Goal: Transaction & Acquisition: Purchase product/service

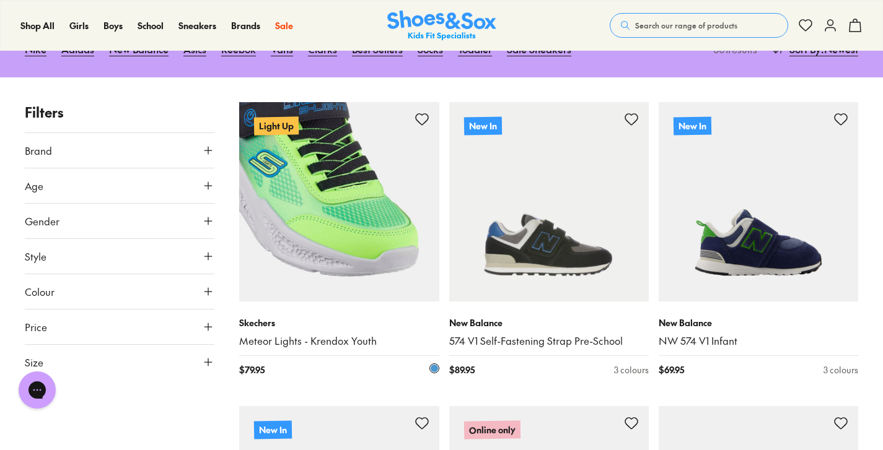
scroll to position [173, 0]
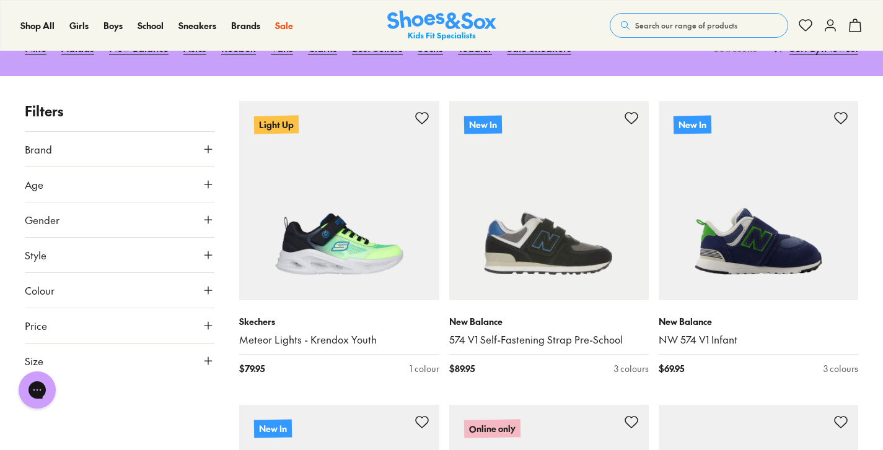
click at [211, 180] on icon at bounding box center [208, 184] width 12 height 12
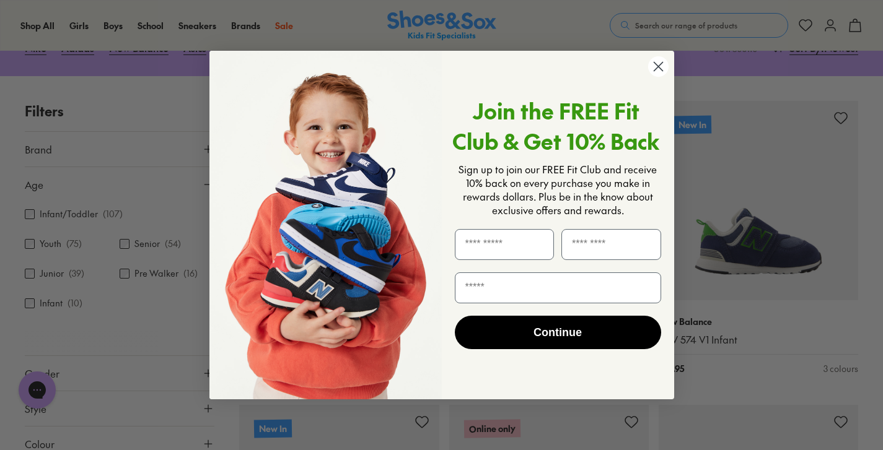
click at [658, 71] on circle "Close dialog" at bounding box center [657, 66] width 20 height 20
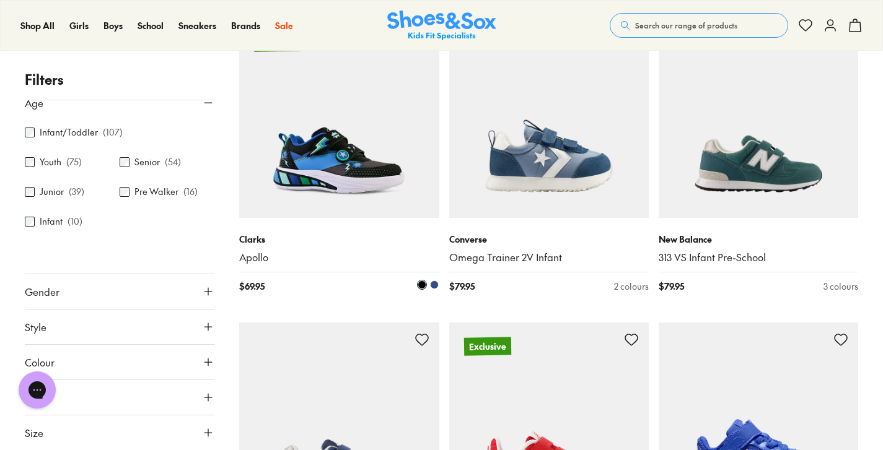
scroll to position [869, 0]
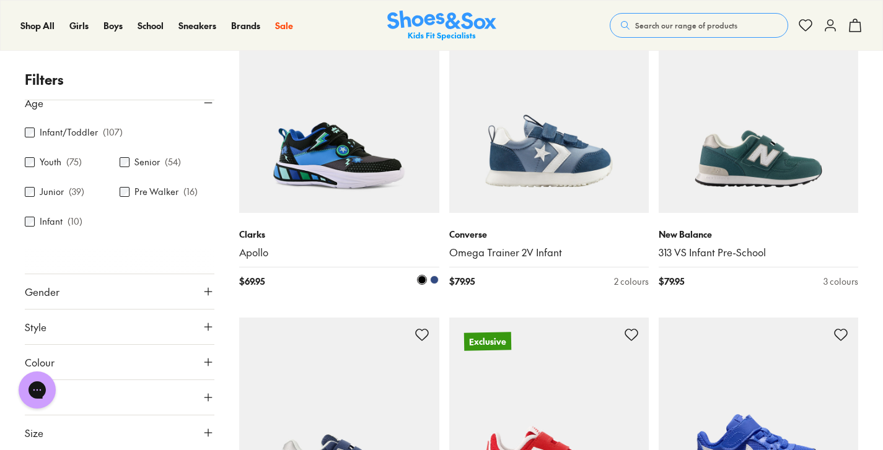
click at [355, 141] on img at bounding box center [338, 113] width 199 height 199
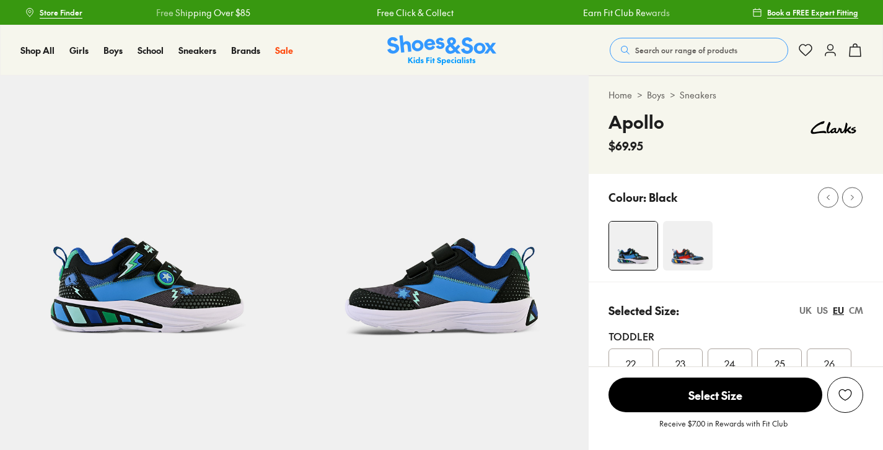
select select "*"
click at [667, 53] on span "Search our range of products" at bounding box center [686, 50] width 102 height 11
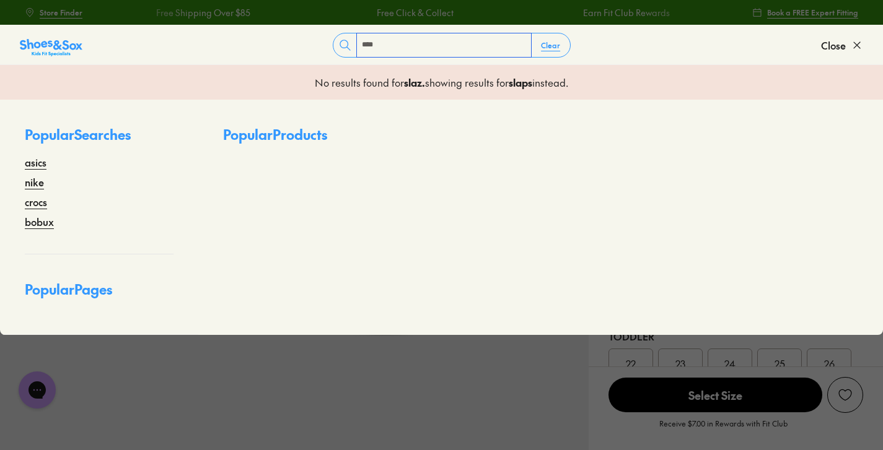
type input "****"
drag, startPoint x: 667, startPoint y: 53, endPoint x: 32, endPoint y: 160, distance: 644.0
click at [32, 160] on link "asics" at bounding box center [36, 162] width 22 height 15
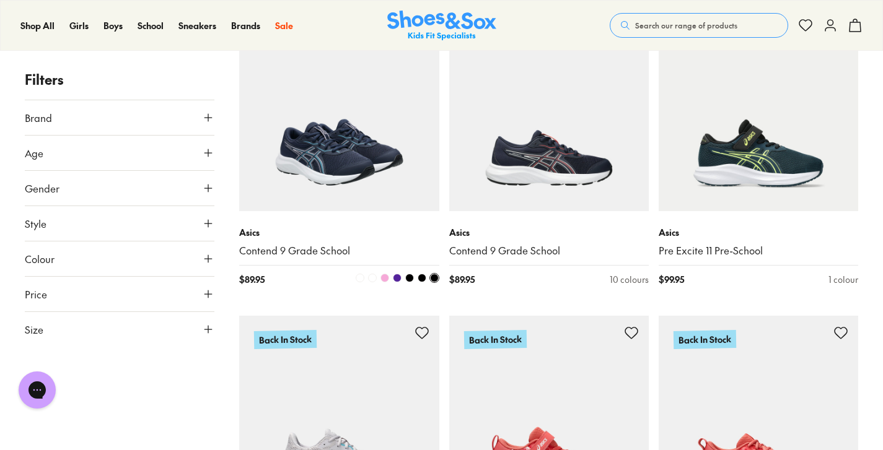
scroll to position [3563, 0]
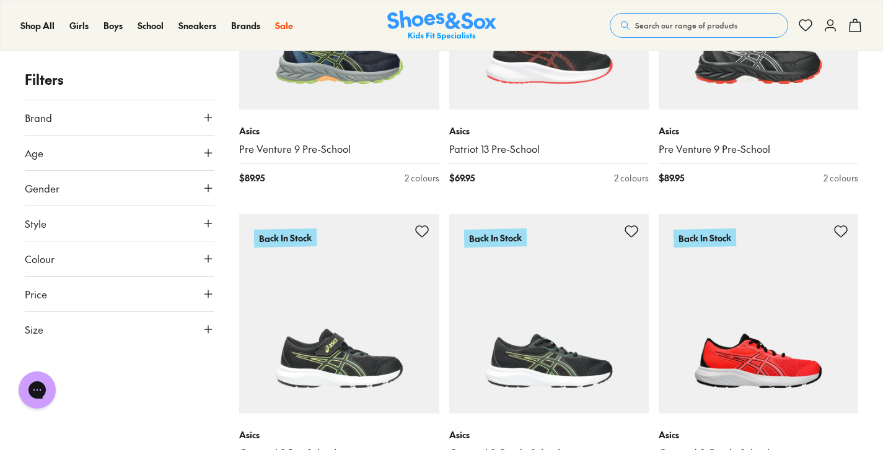
scroll to position [1718, 0]
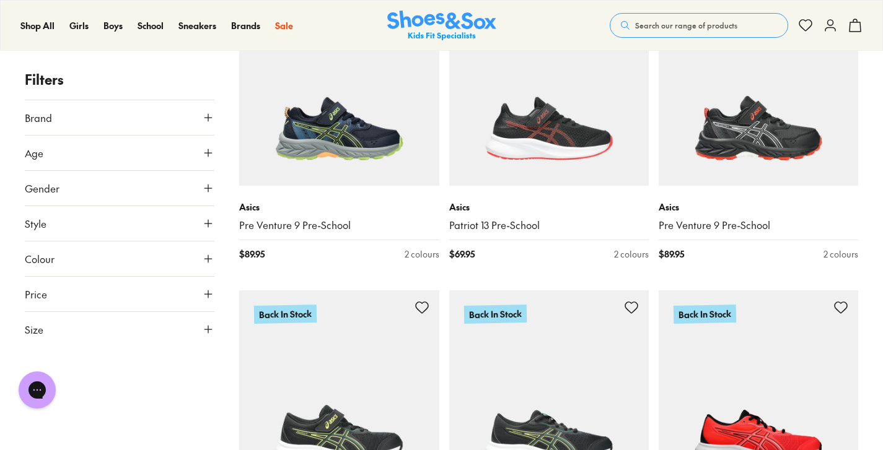
click at [206, 115] on icon at bounding box center [208, 117] width 12 height 12
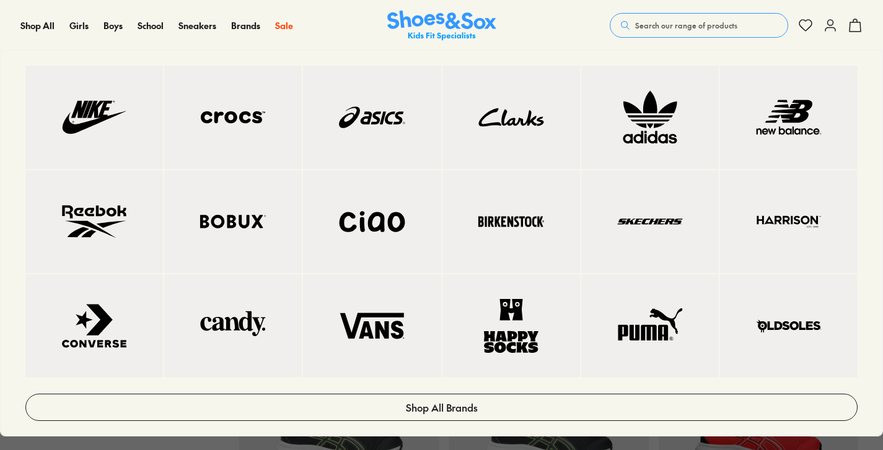
click at [231, 249] on img at bounding box center [233, 222] width 88 height 54
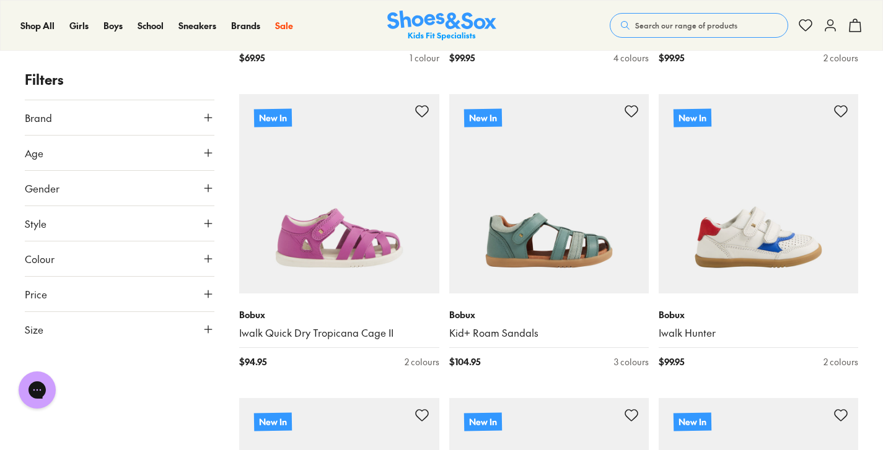
scroll to position [1378, 0]
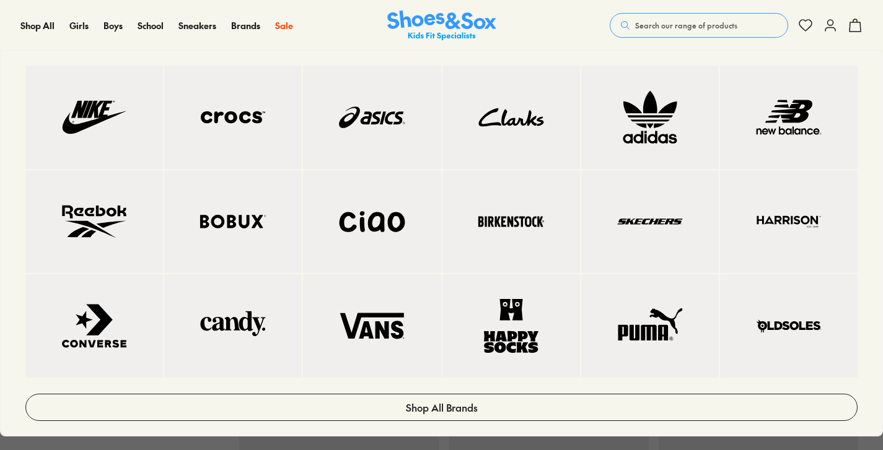
click at [84, 139] on img at bounding box center [94, 117] width 88 height 54
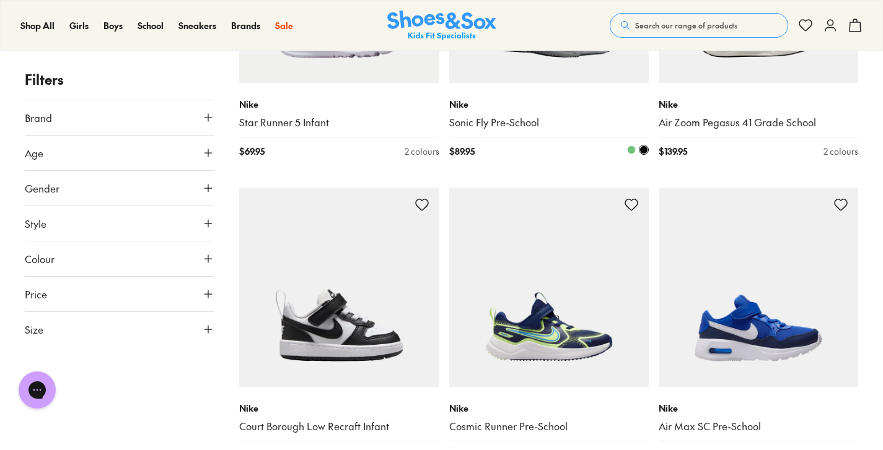
scroll to position [1963, 0]
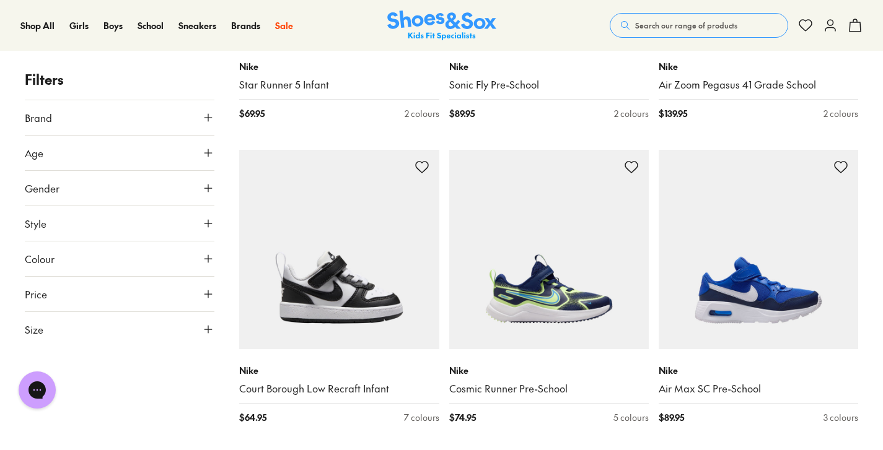
click at [722, 24] on span "Search our range of products" at bounding box center [686, 25] width 102 height 11
